Goal: Information Seeking & Learning: Stay updated

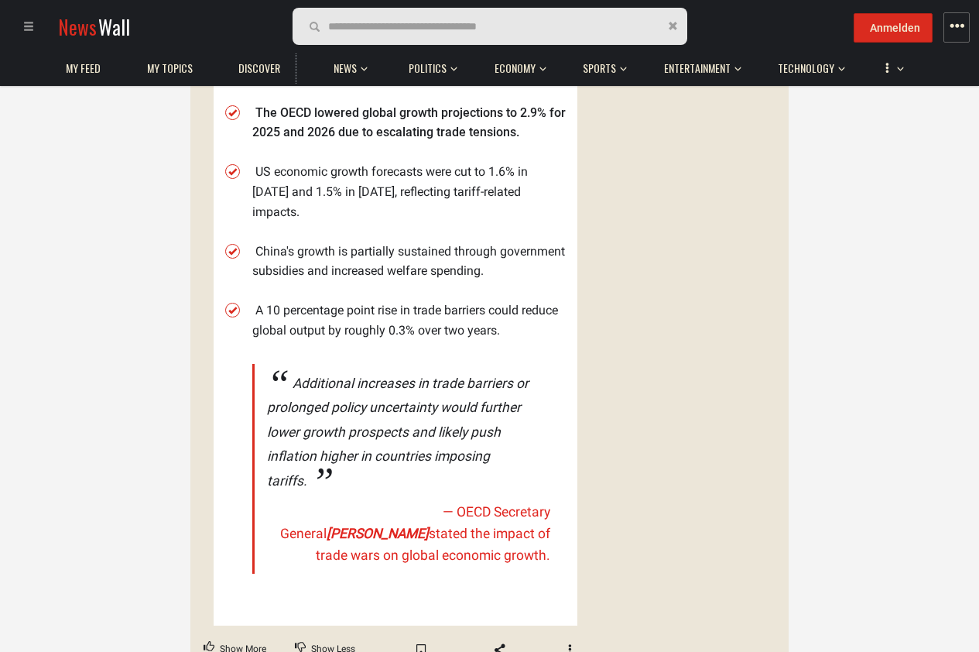
scroll to position [465, 0]
